Goal: Transaction & Acquisition: Purchase product/service

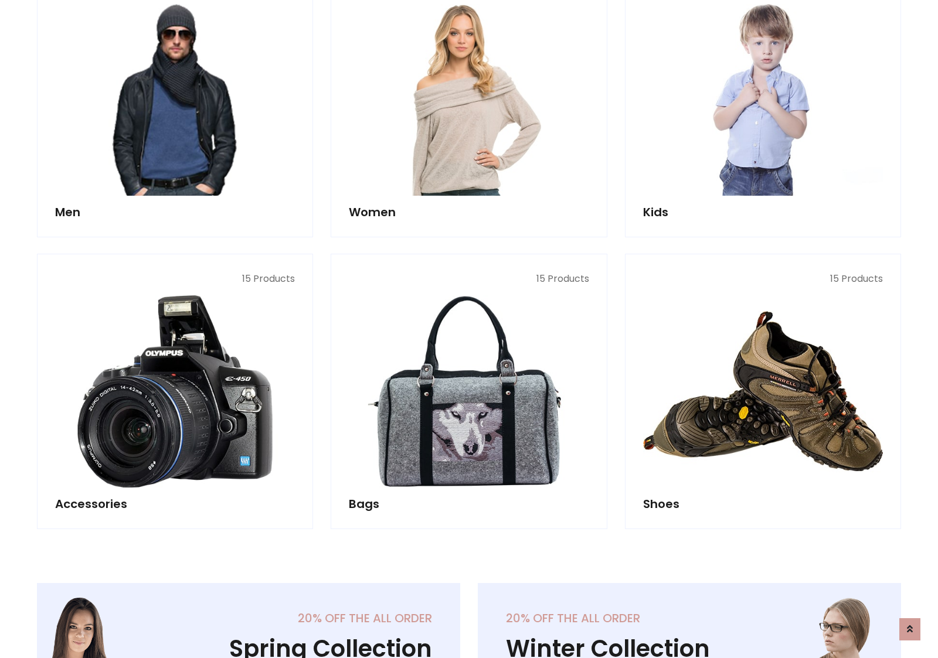
scroll to position [851, 0]
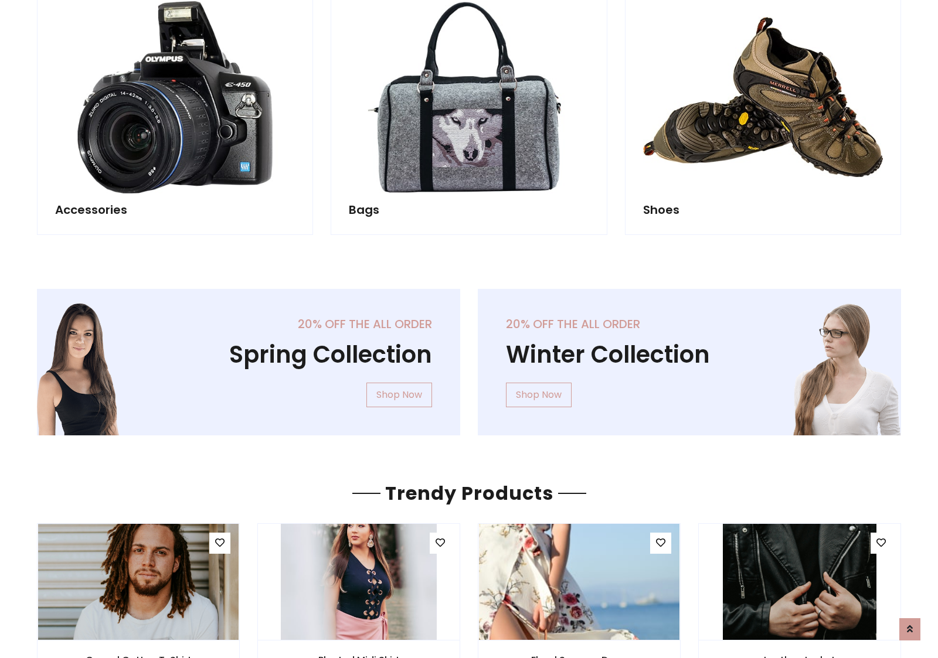
click at [469, 357] on div "20% off the all order Winter Collection Shop Now" at bounding box center [689, 371] width 441 height 165
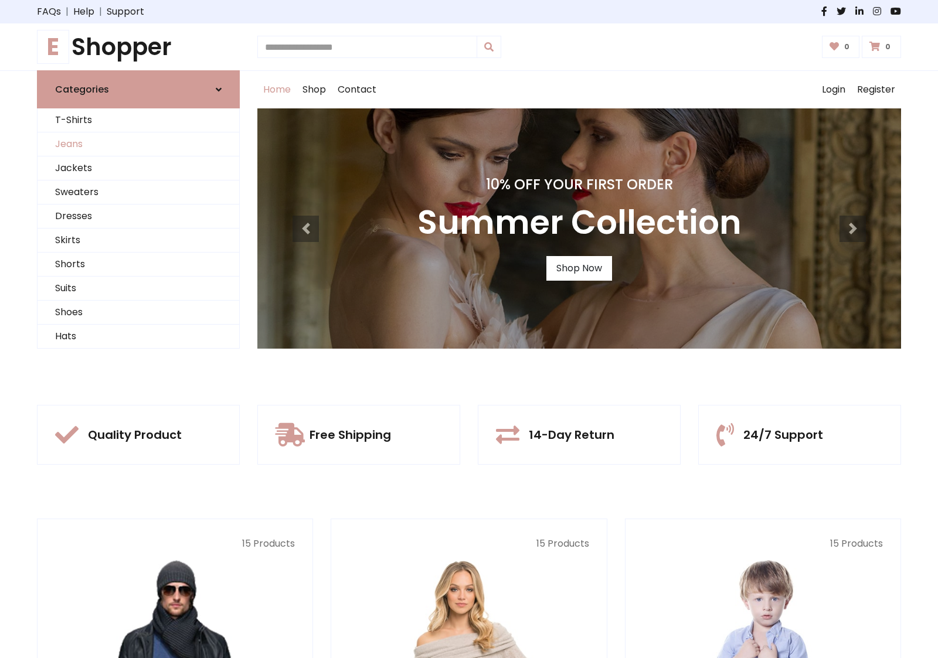
click at [138, 144] on link "Jeans" at bounding box center [139, 144] width 202 height 24
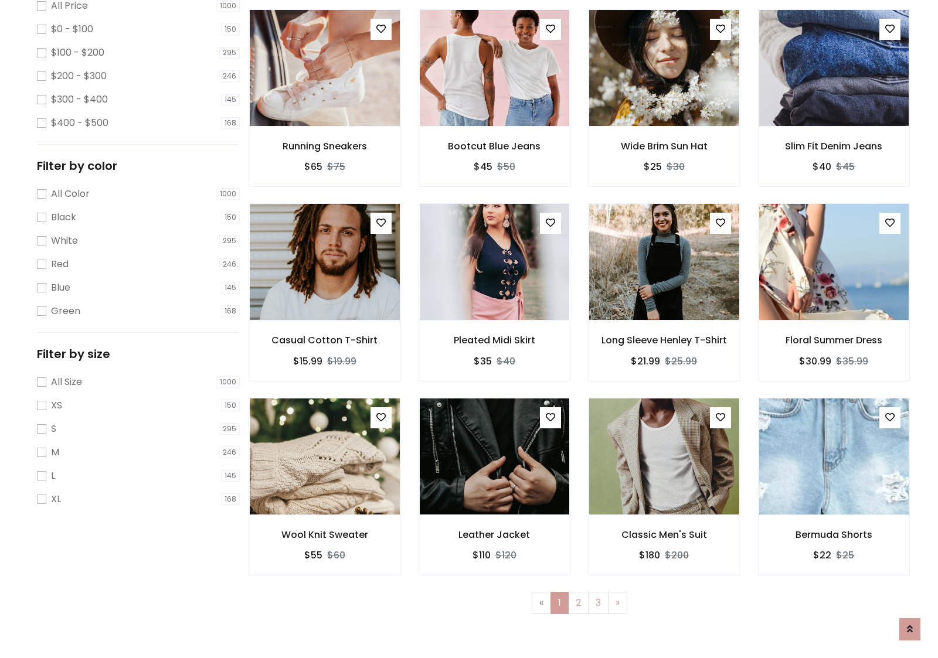
scroll to position [370, 0]
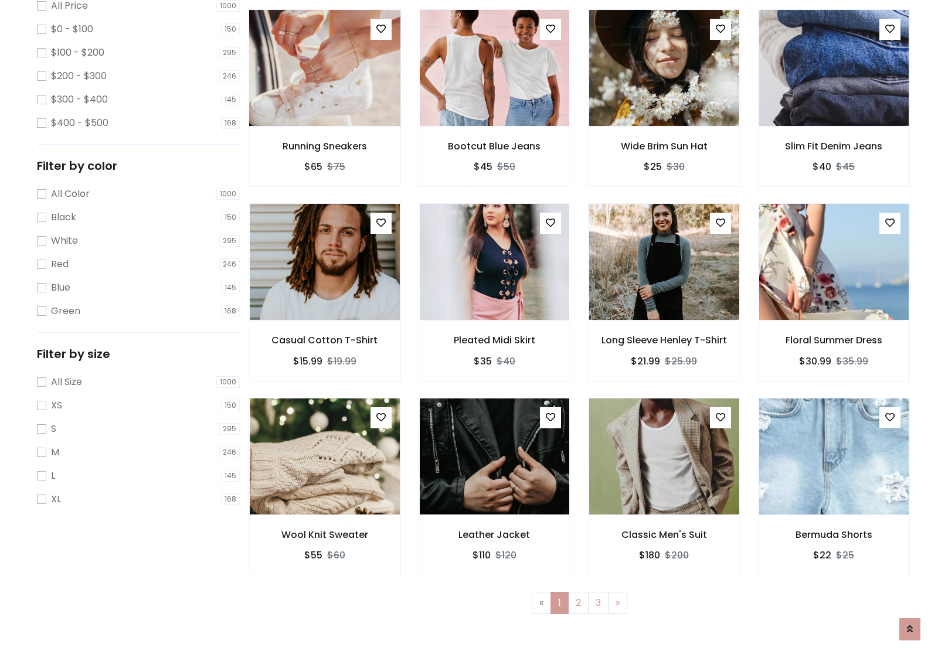
click at [324, 118] on img at bounding box center [325, 67] width 180 height 281
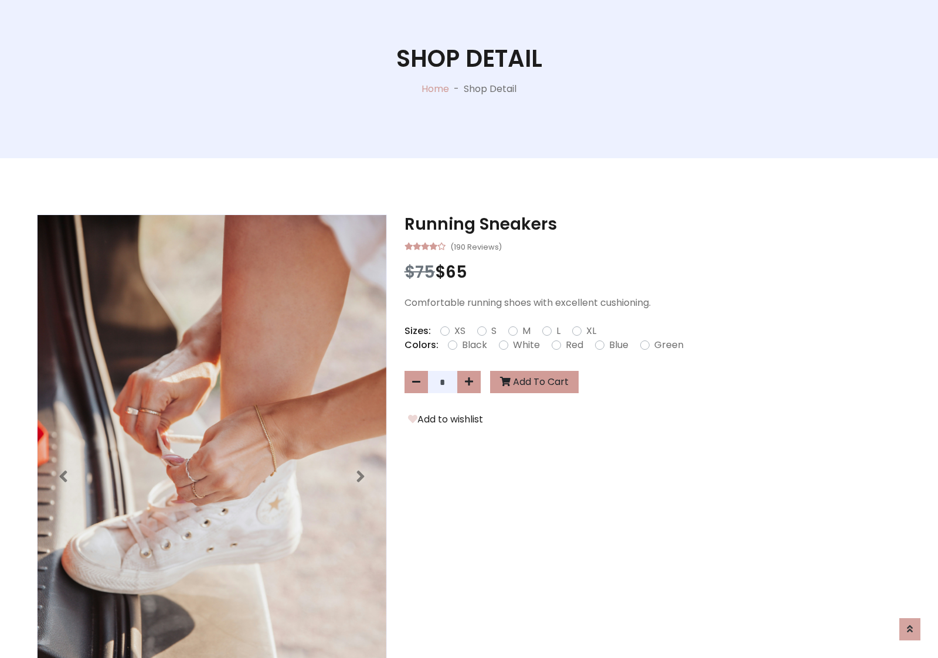
scroll to position [126, 0]
click at [573, 345] on label "Red" at bounding box center [575, 345] width 18 height 14
click at [469, 329] on form "XS S M L XL" at bounding box center [522, 331] width 165 height 14
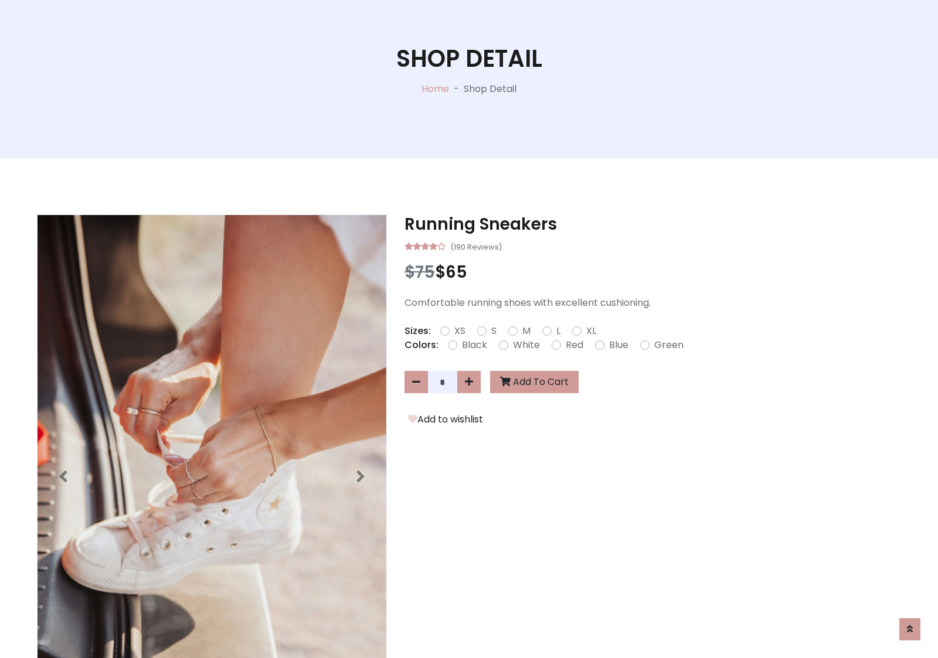
click at [469, 329] on form "XS S M L XL" at bounding box center [522, 331] width 165 height 14
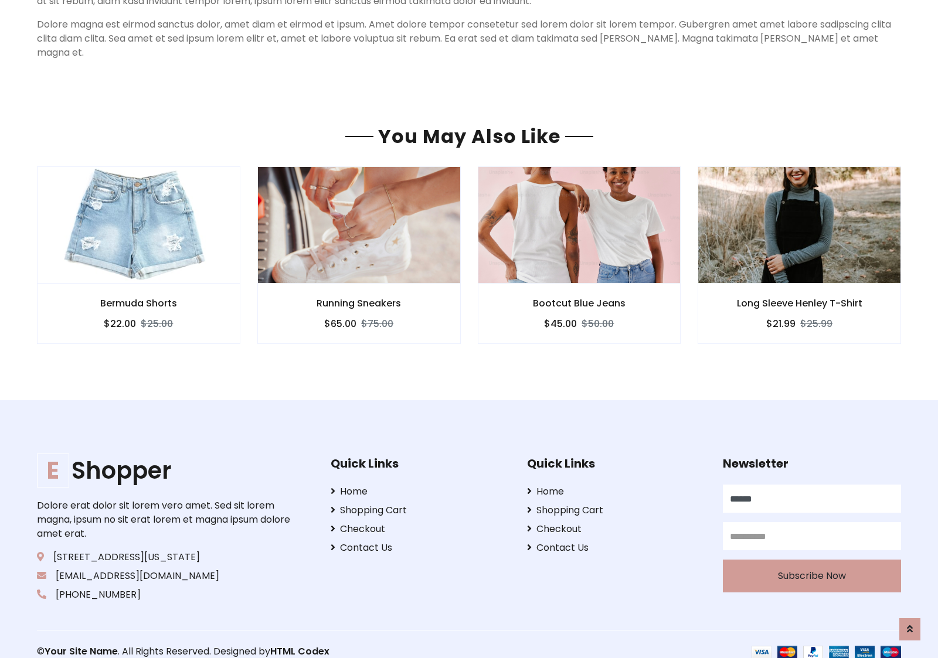
type input "******"
type input "**********"
click at [811, 562] on button "Subscribe Now" at bounding box center [812, 576] width 178 height 33
